Goal: Task Accomplishment & Management: Complete application form

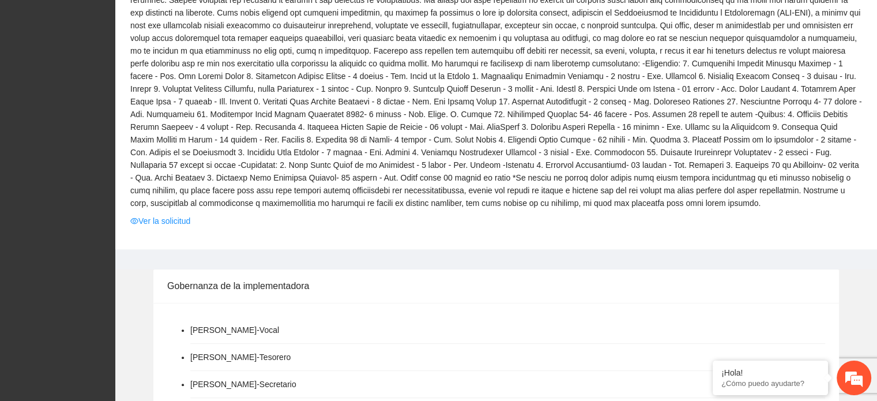
scroll to position [461, 0]
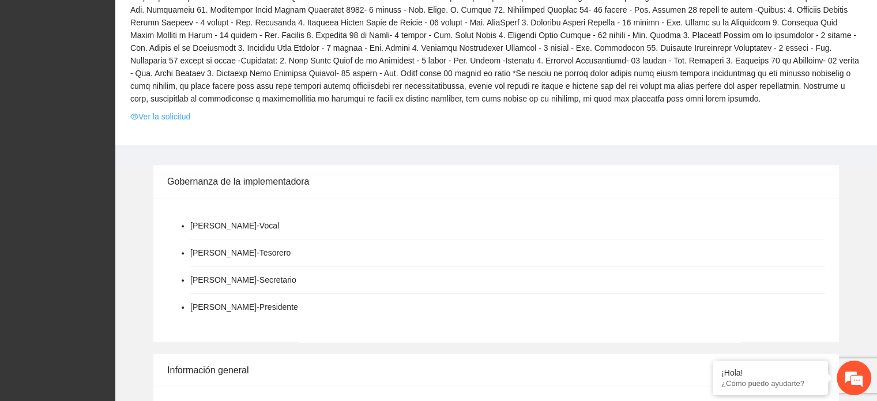
click at [182, 114] on link "Ver la solicitud" at bounding box center [160, 116] width 60 height 13
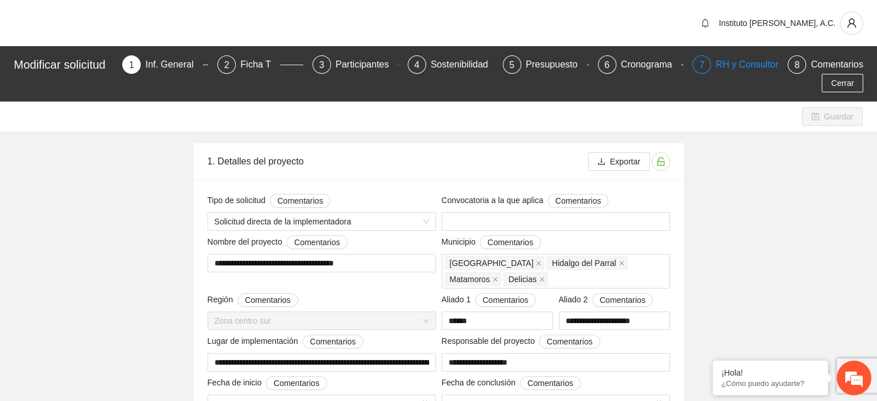
click at [764, 62] on div "RH y Consultores" at bounding box center [756, 64] width 81 height 18
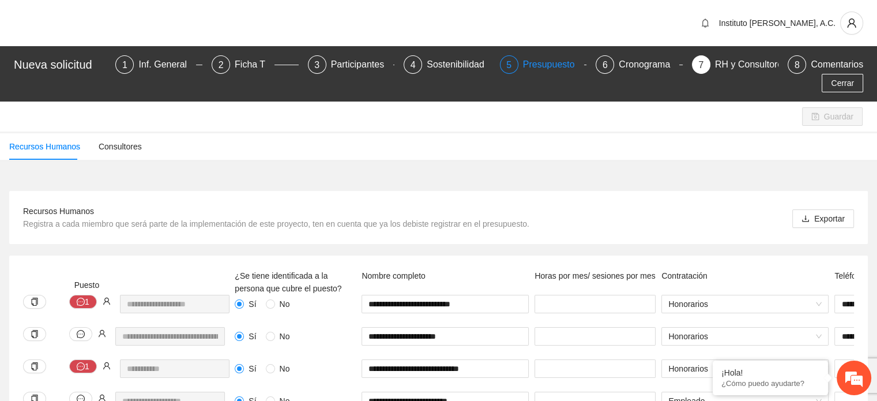
click at [523, 66] on div "Presupuesto" at bounding box center [553, 64] width 61 height 18
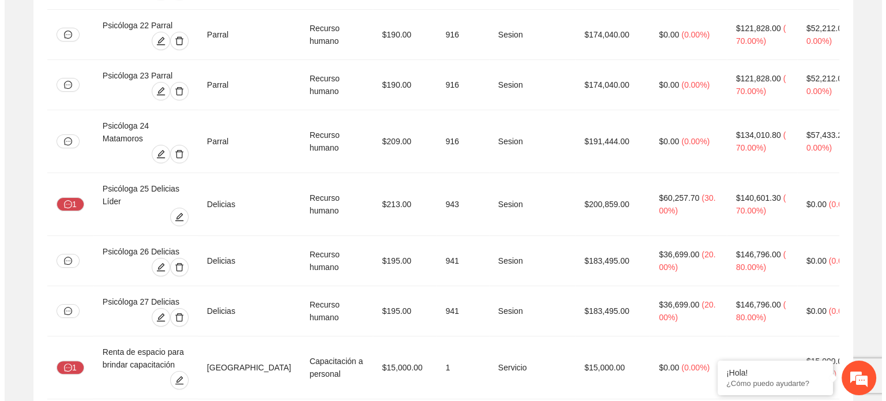
scroll to position [4615, 0]
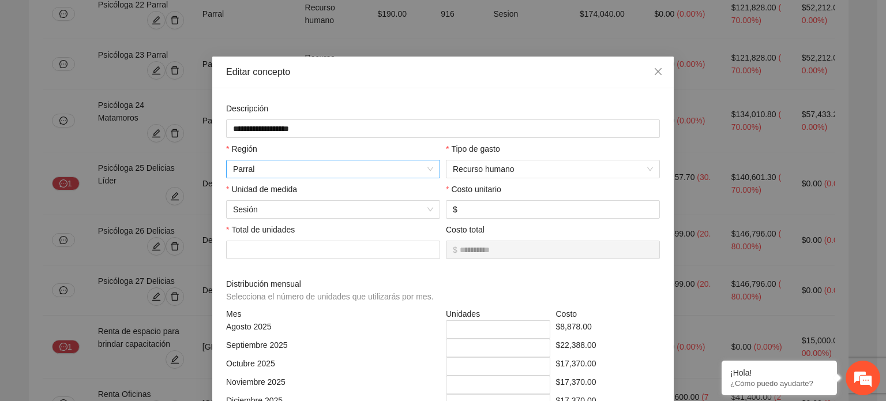
scroll to position [0, 0]
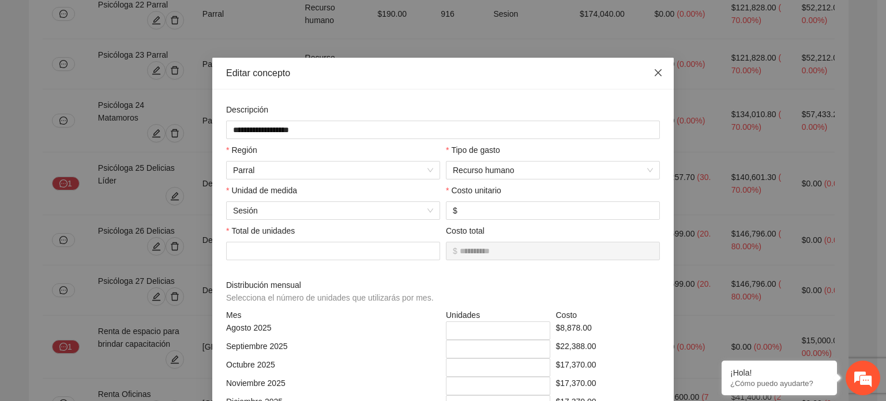
click at [655, 77] on icon "close" at bounding box center [658, 72] width 9 height 9
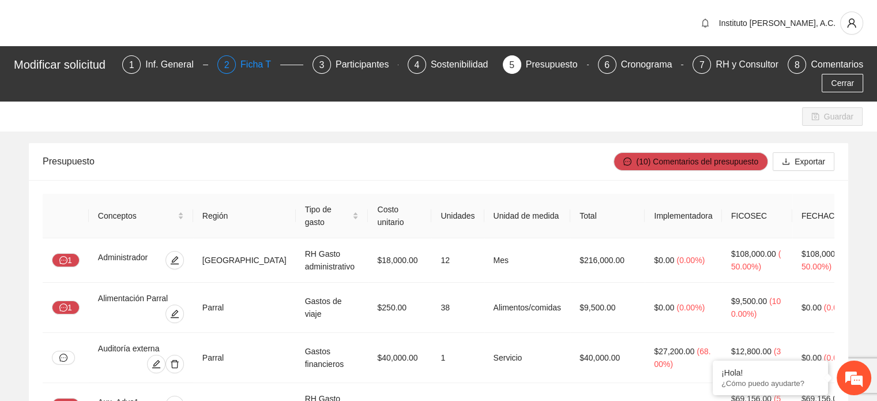
click at [254, 71] on div "Ficha T" at bounding box center [261, 64] width 40 height 18
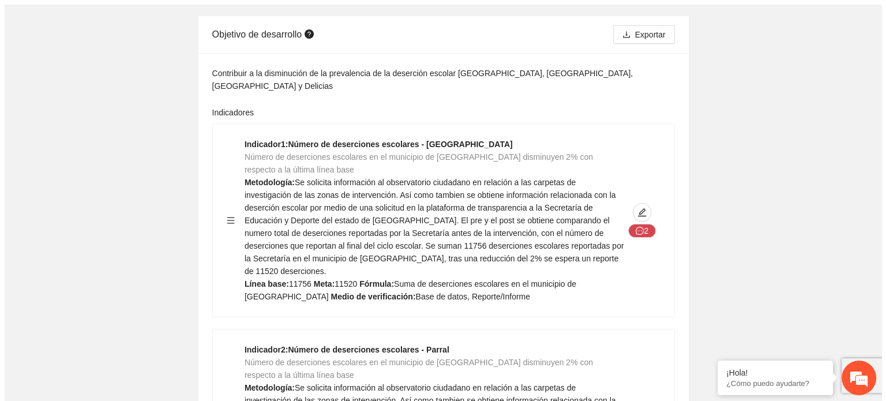
scroll to position [115, 0]
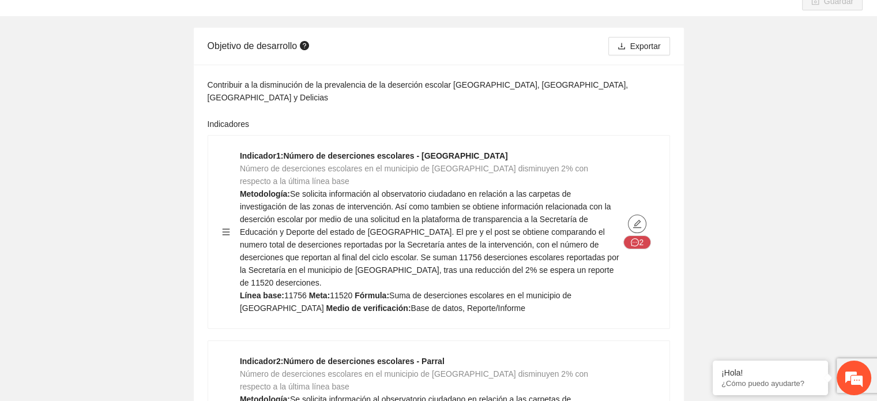
click at [640, 219] on icon "edit" at bounding box center [637, 223] width 9 height 9
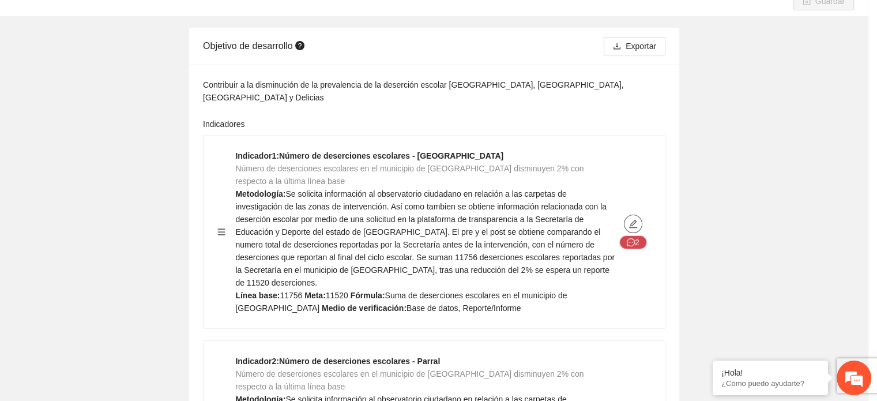
type textarea "*****"
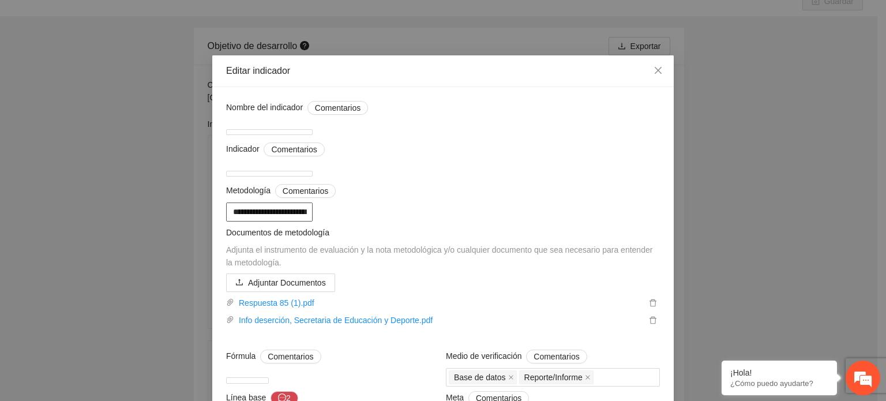
scroll to position [0, 0]
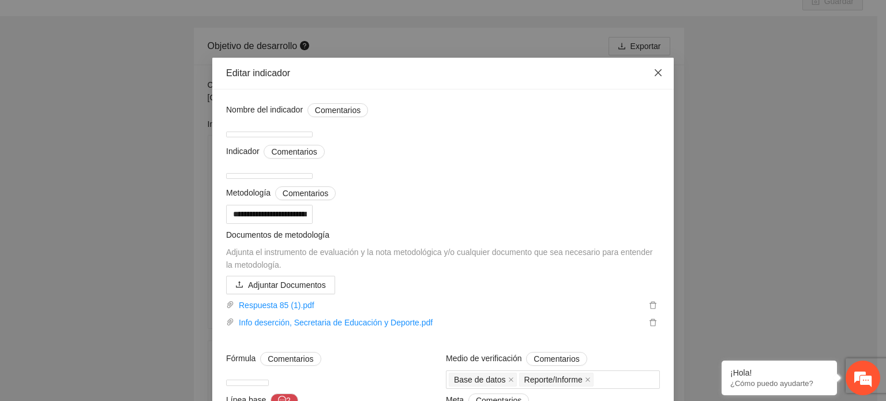
click at [660, 78] on span "Close" at bounding box center [658, 73] width 31 height 31
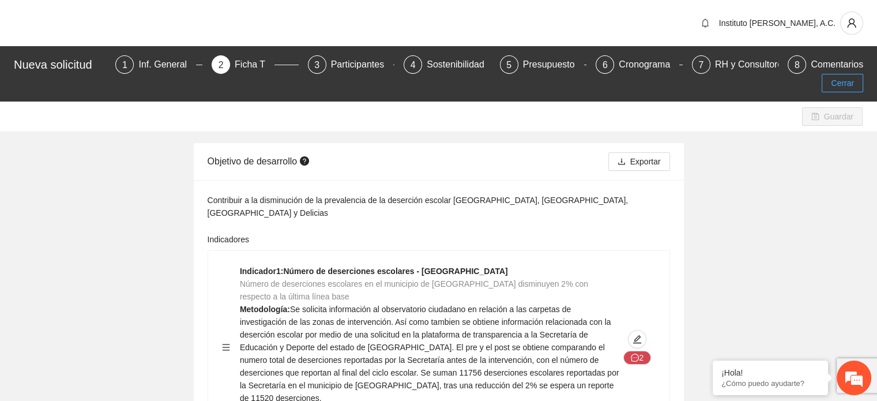
click at [846, 77] on span "Cerrar" at bounding box center [842, 83] width 23 height 13
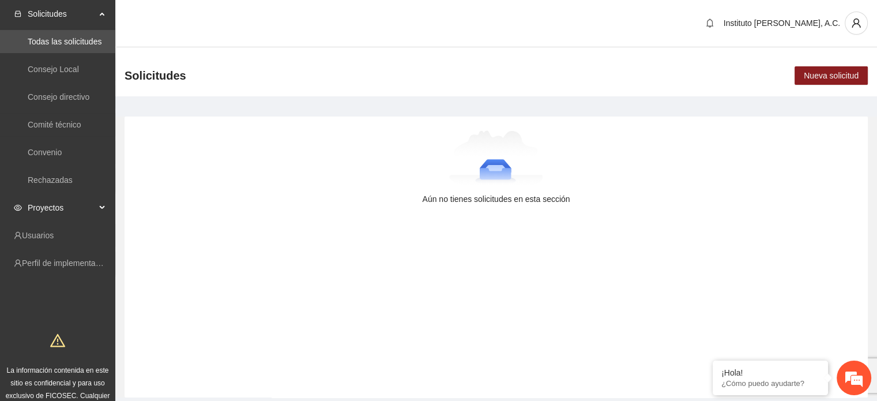
click at [77, 205] on span "Proyectos" at bounding box center [62, 207] width 68 height 23
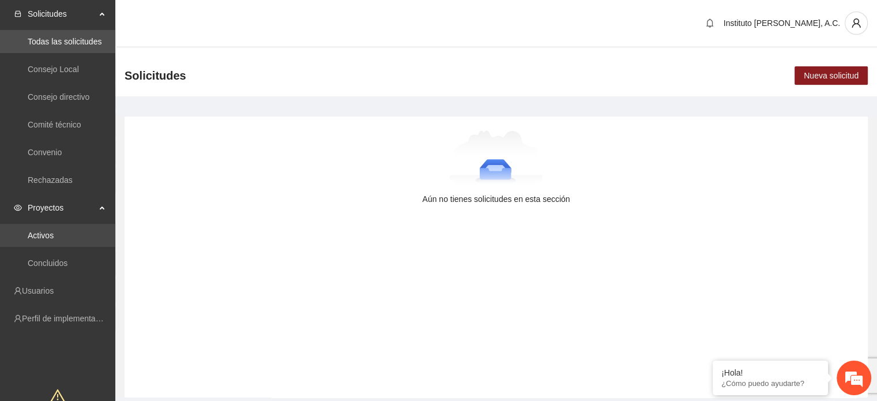
click at [48, 232] on link "Activos" at bounding box center [41, 235] width 26 height 9
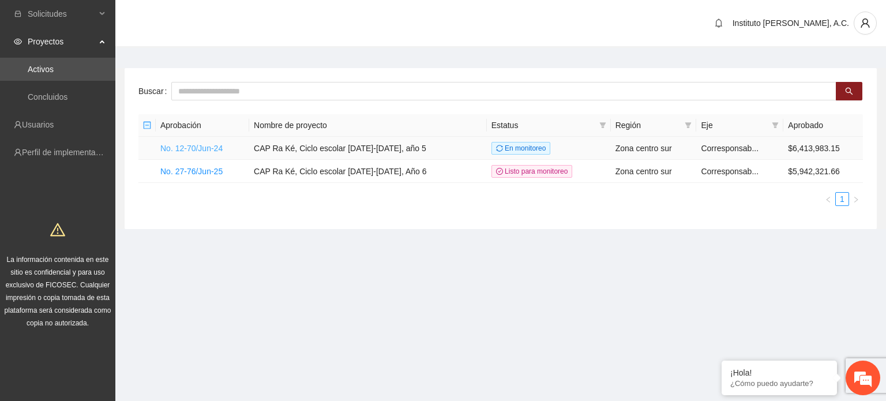
click at [194, 151] on link "No. 12-70/Jun-24" at bounding box center [191, 148] width 62 height 9
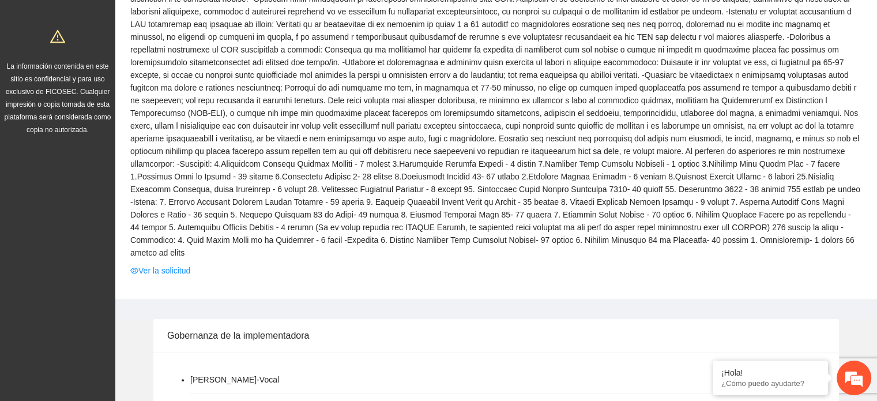
scroll to position [173, 0]
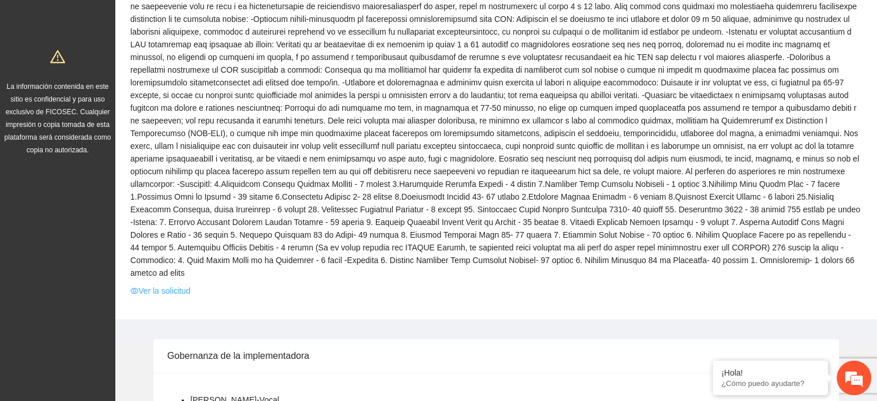
click at [160, 284] on link "Ver la solicitud" at bounding box center [160, 290] width 60 height 13
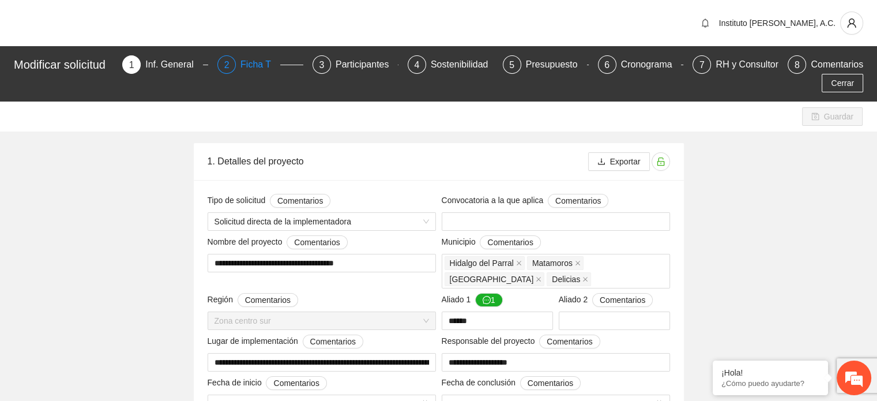
click at [262, 66] on div "Ficha T" at bounding box center [261, 64] width 40 height 18
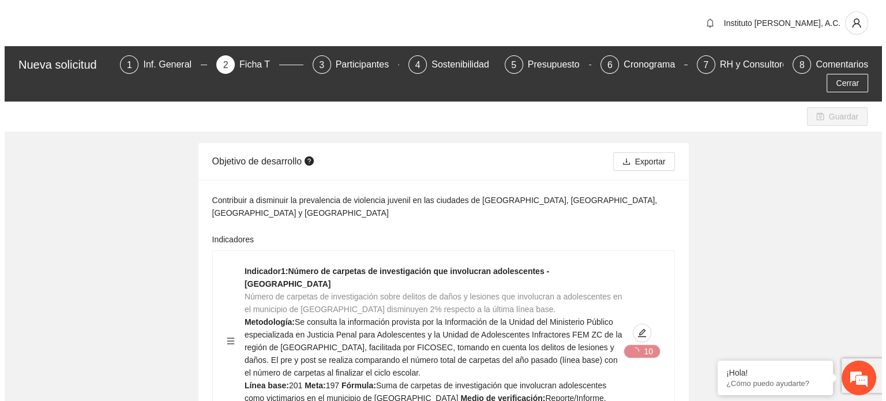
scroll to position [173, 0]
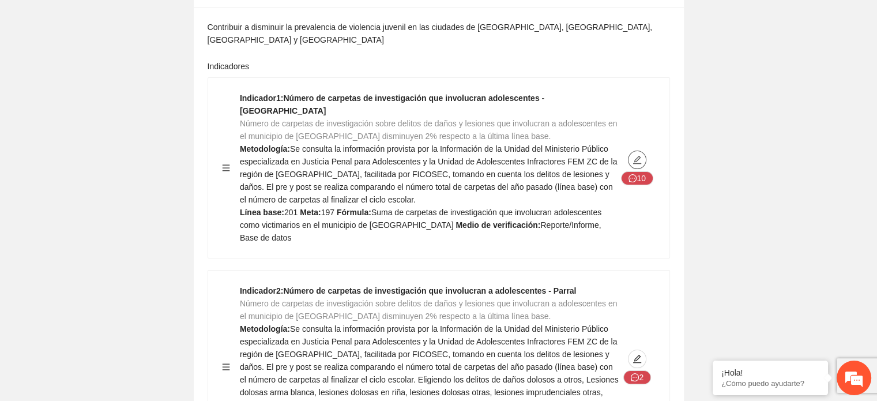
click at [635, 156] on icon "edit" at bounding box center [637, 160] width 8 height 8
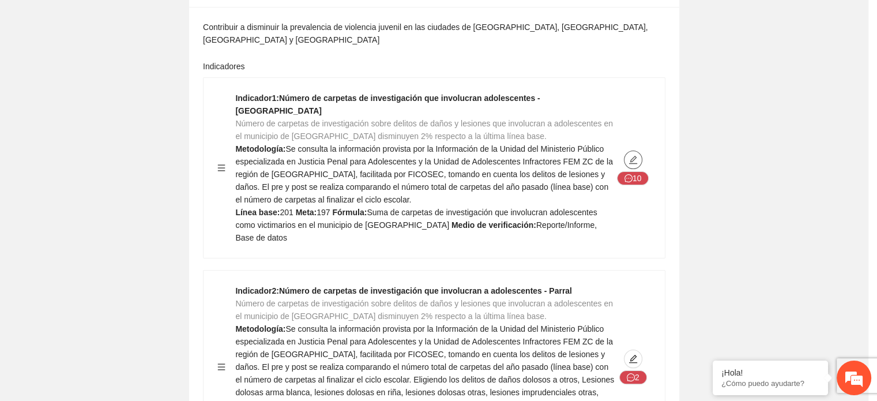
type textarea "***"
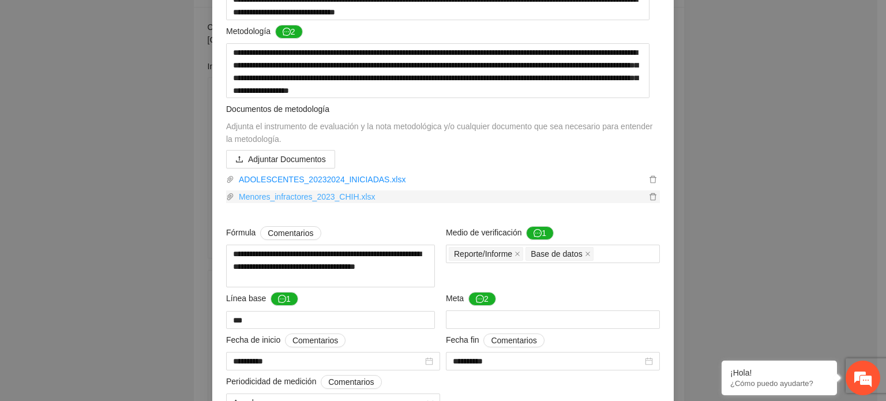
click at [352, 201] on link "Menores_infractores_2023_CHIH.xlsx" at bounding box center [440, 196] width 412 height 13
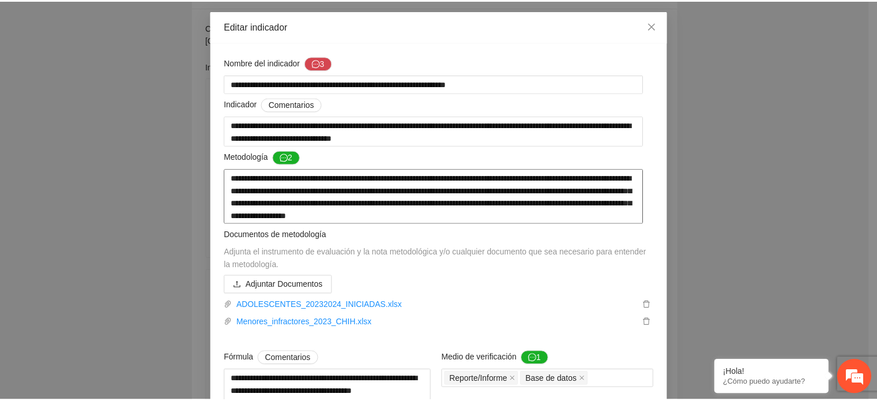
scroll to position [0, 0]
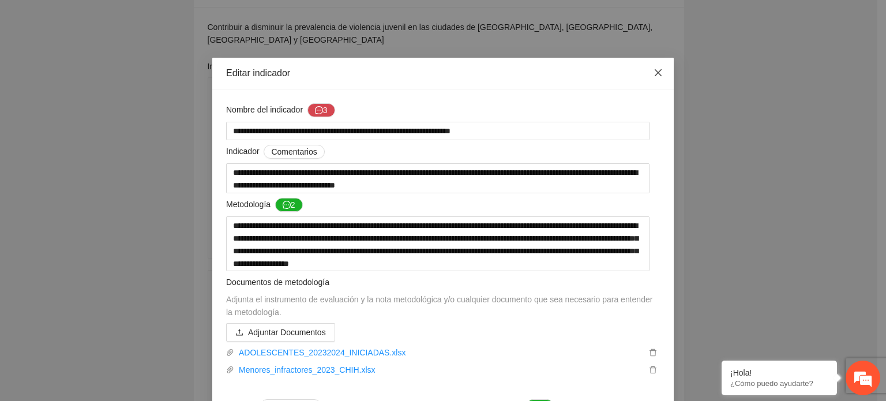
click at [655, 74] on icon "close" at bounding box center [658, 72] width 9 height 9
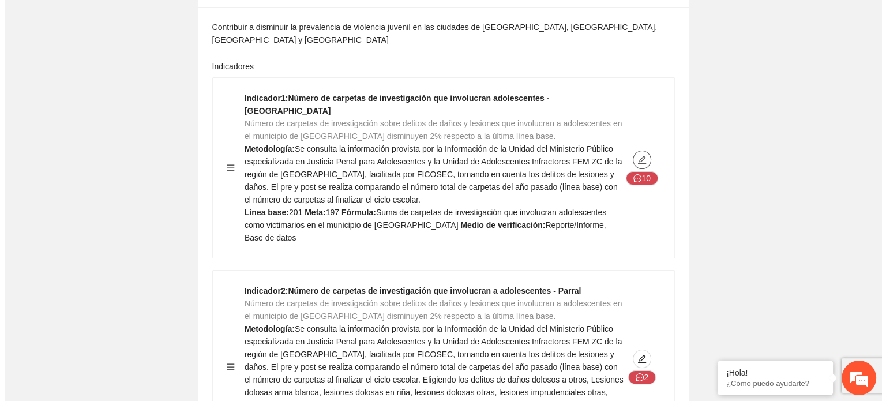
scroll to position [288, 0]
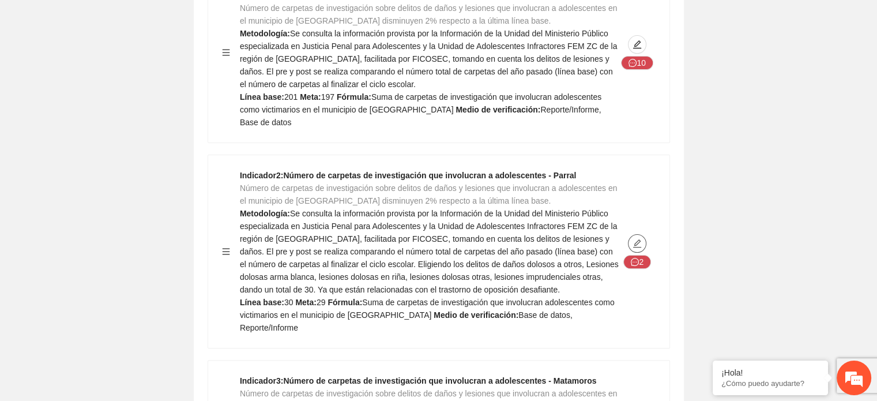
click at [641, 239] on icon "edit" at bounding box center [637, 243] width 9 height 9
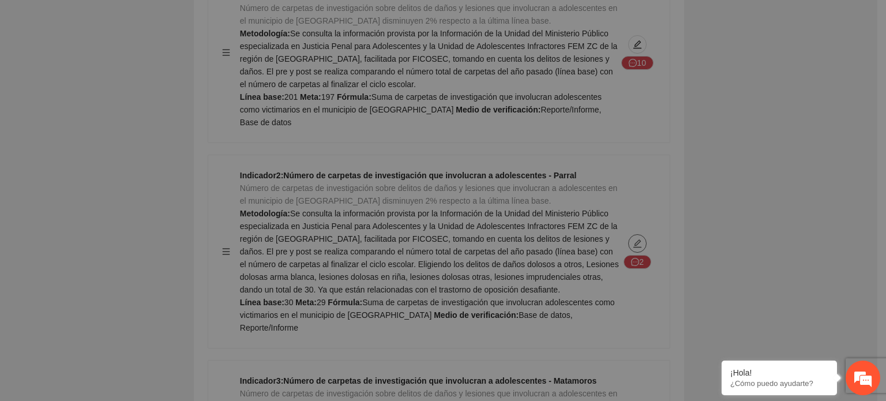
type textarea "**"
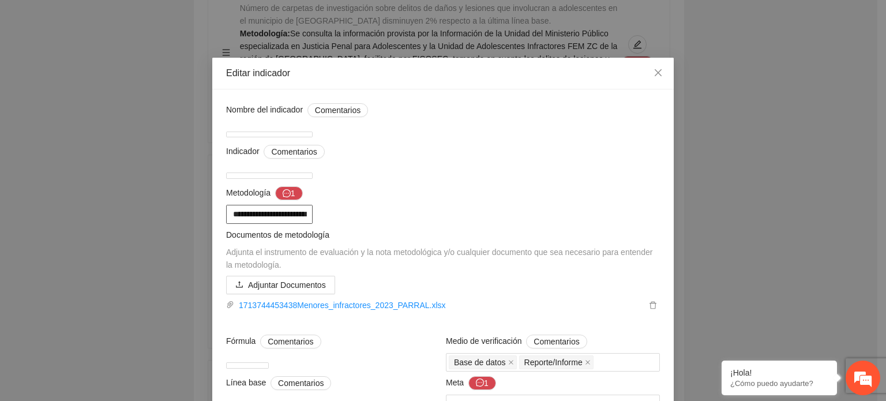
scroll to position [173, 0]
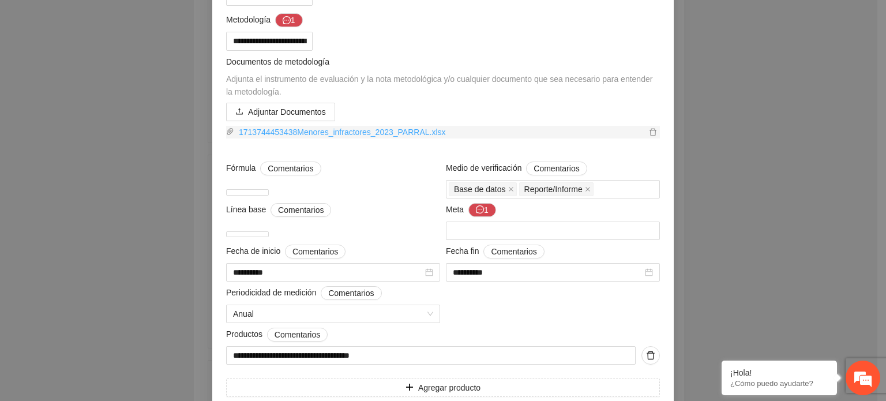
click at [339, 138] on link "1713744453438Menores_infractores_2023_PARRAL.xlsx" at bounding box center [440, 132] width 412 height 13
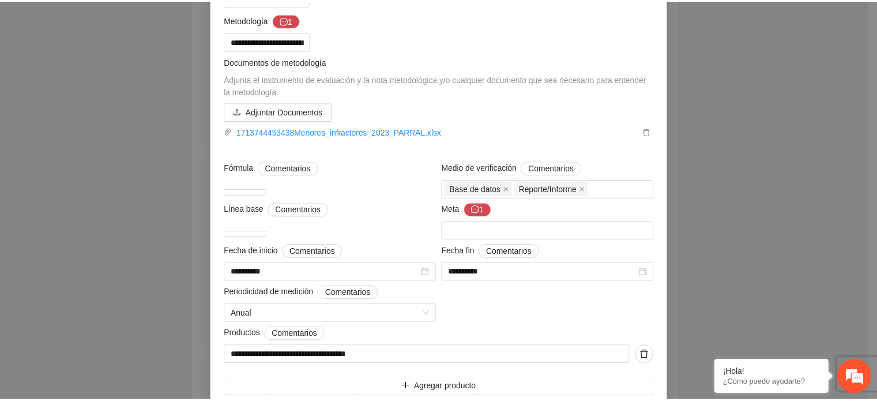
scroll to position [0, 0]
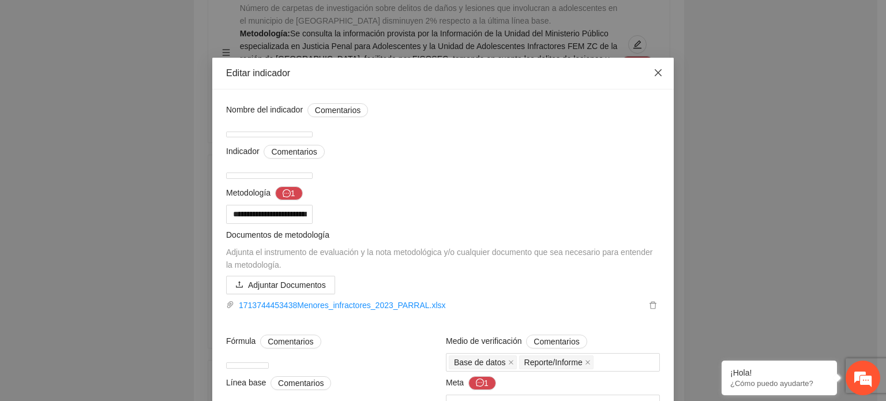
click at [654, 77] on icon "close" at bounding box center [658, 72] width 9 height 9
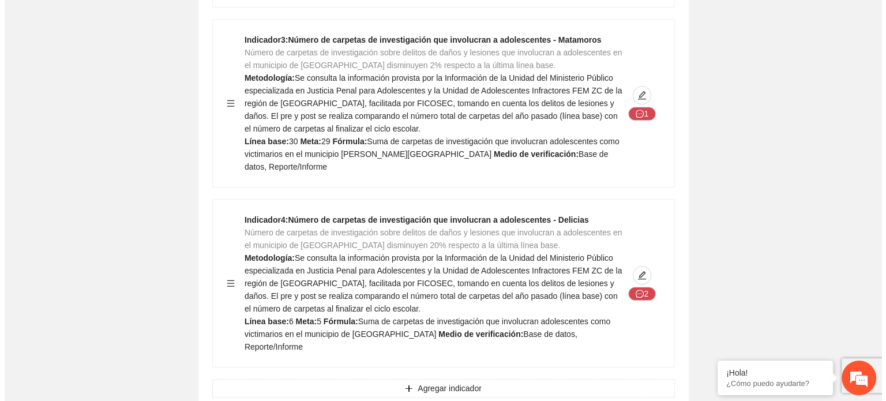
scroll to position [635, 0]
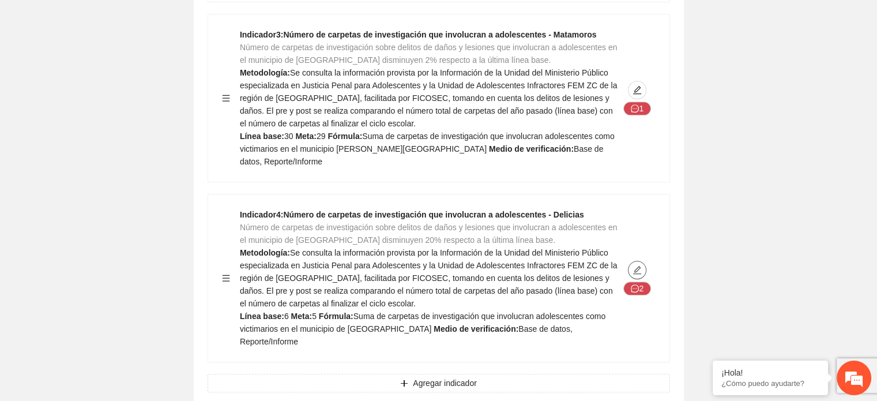
click at [639, 265] on icon "edit" at bounding box center [637, 269] width 9 height 9
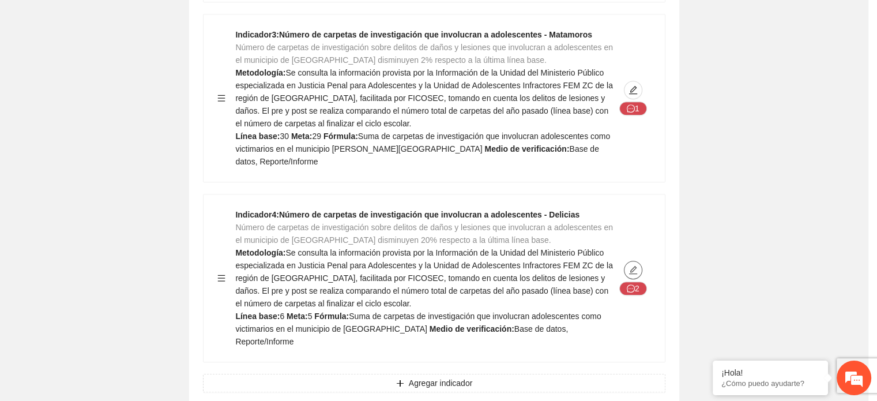
type textarea "*"
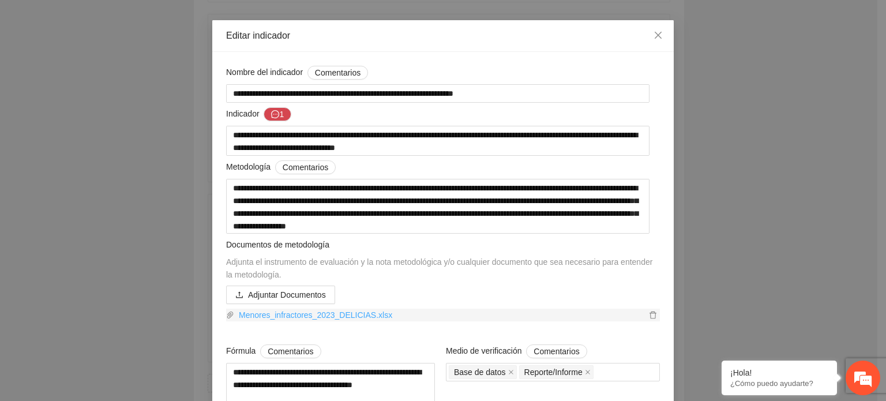
scroll to position [58, 0]
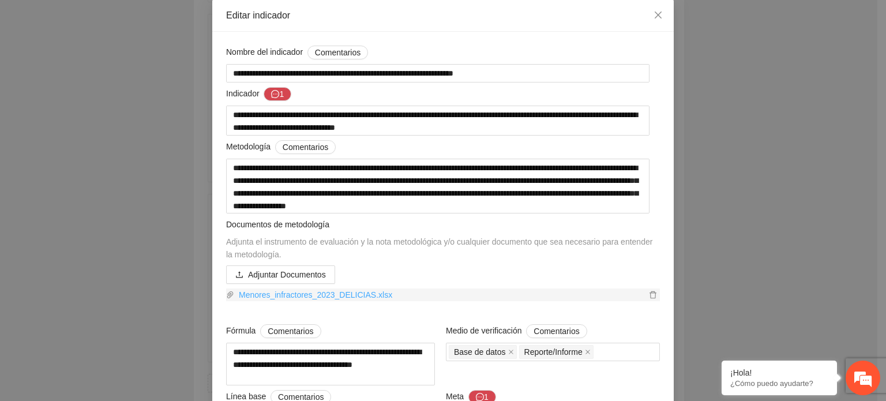
click at [335, 297] on link "Menores_infractores_2023_DELICIAS.xlsx" at bounding box center [440, 294] width 412 height 13
click at [721, 215] on div "**********" at bounding box center [443, 200] width 886 height 401
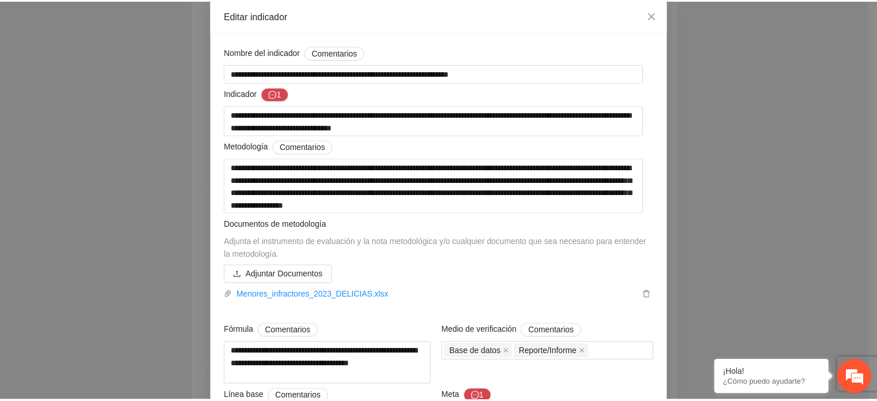
scroll to position [0, 0]
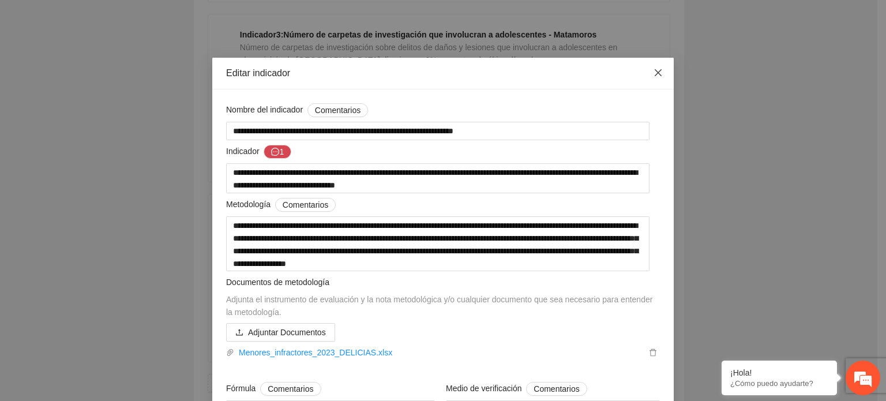
click at [655, 74] on icon "close" at bounding box center [658, 72] width 9 height 9
